Goal: Check status: Check status

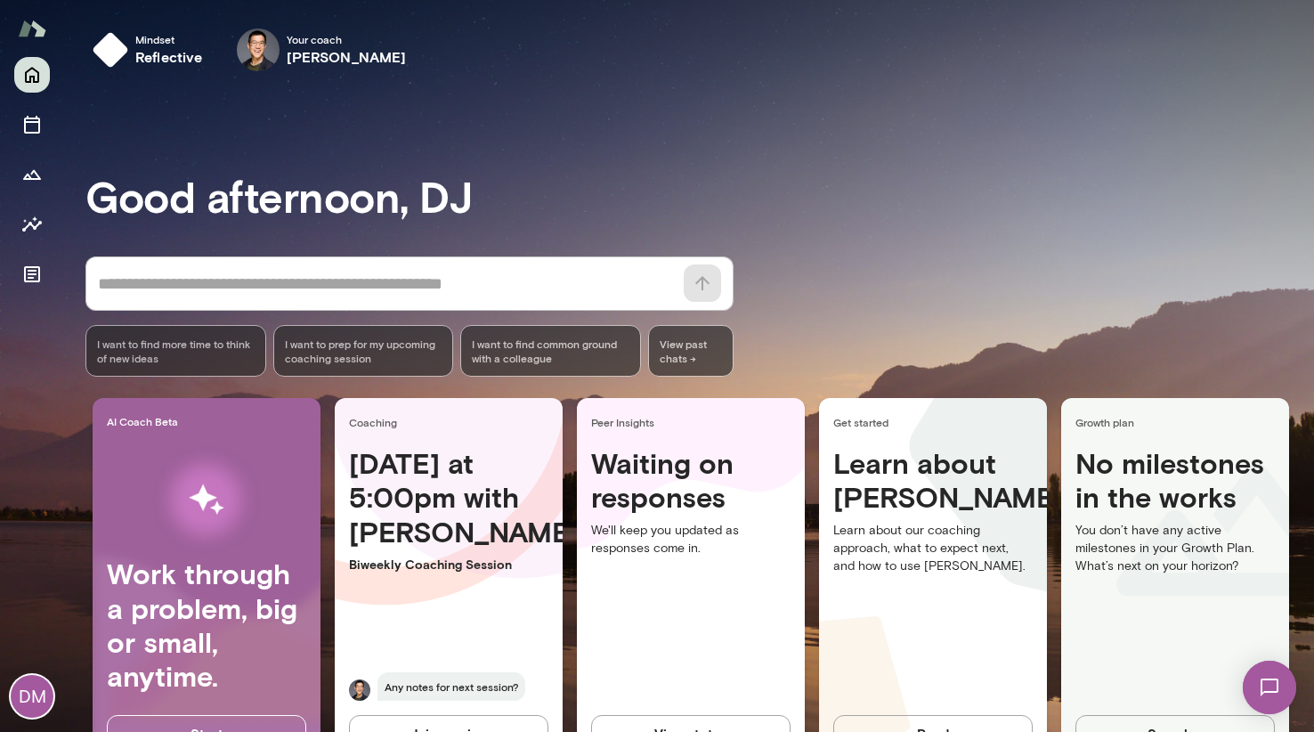
scroll to position [70, 0]
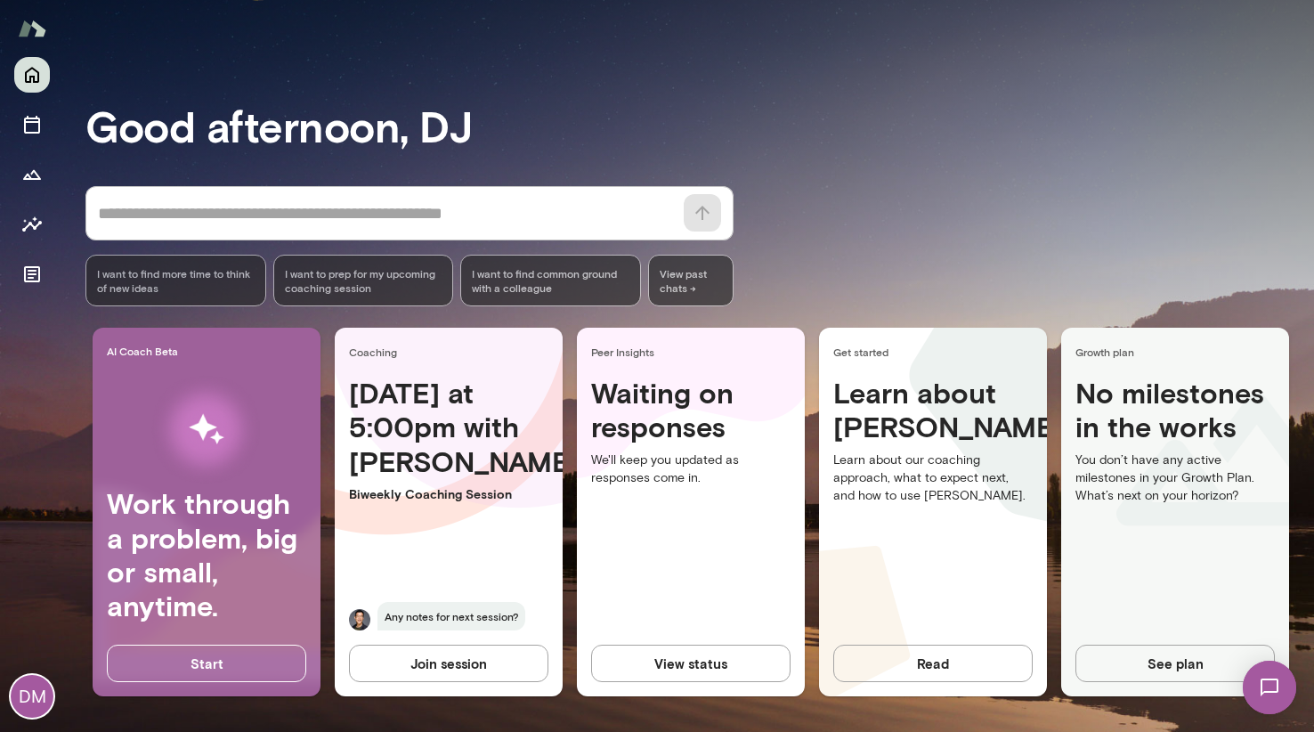
click at [464, 507] on div "[DATE] at 5:00pm with [PERSON_NAME] Coaching Session Any notes for next session?" at bounding box center [449, 514] width 228 height 276
click at [431, 348] on span "Coaching" at bounding box center [452, 352] width 207 height 14
click at [431, 466] on h4 "[DATE] at 5:00pm with [PERSON_NAME]" at bounding box center [448, 427] width 199 height 102
click at [527, 141] on h3 "Good afternoon, DJ" at bounding box center [699, 126] width 1229 height 50
click at [37, 126] on icon "Sessions" at bounding box center [31, 124] width 21 height 21
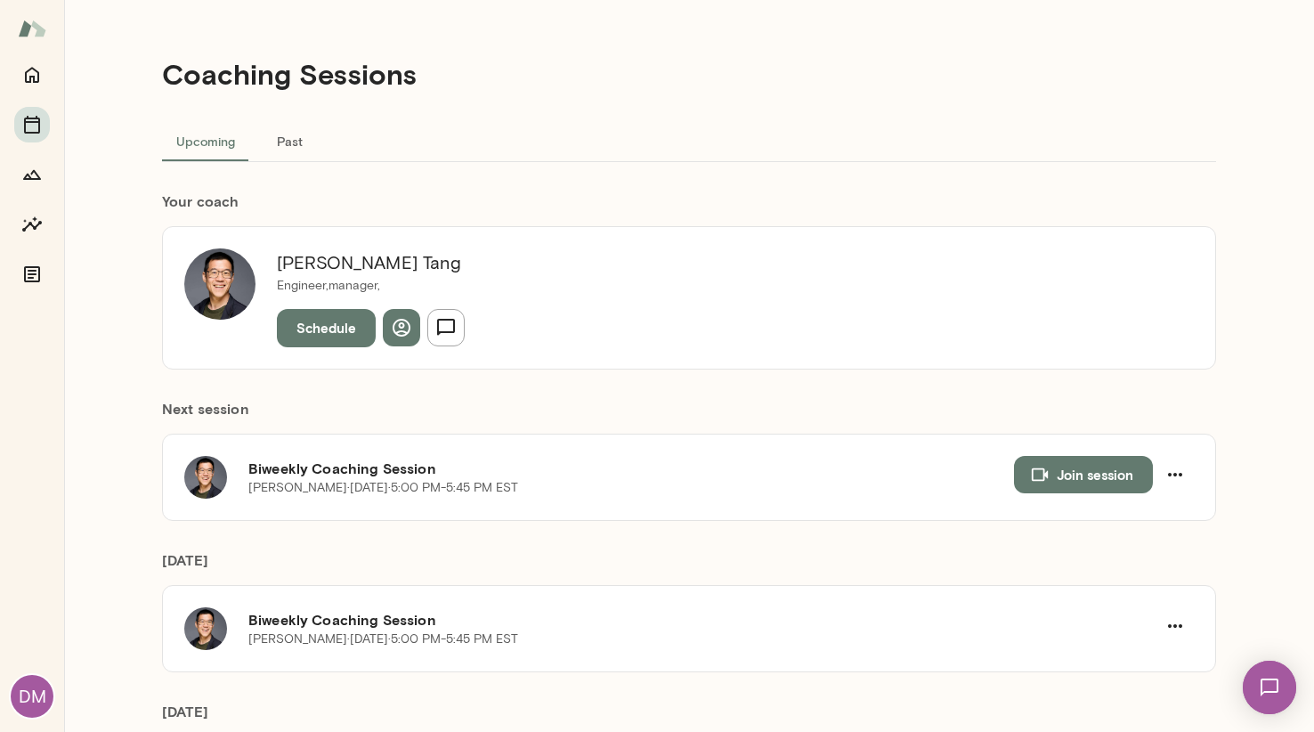
click at [195, 61] on h4 "Coaching Sessions" at bounding box center [289, 74] width 255 height 34
drag, startPoint x: 195, startPoint y: 61, endPoint x: 357, endPoint y: 62, distance: 162.0
click at [358, 64] on h4 "Coaching Sessions" at bounding box center [289, 74] width 255 height 34
click at [342, 61] on h4 "Coaching Sessions" at bounding box center [289, 74] width 255 height 34
